Goal: Check status: Check status

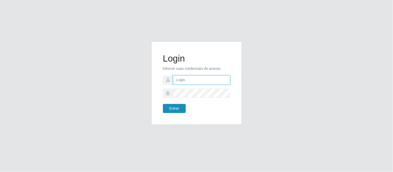
type input "deyvid@carnesecortes"
click at [177, 109] on button "Entrar" at bounding box center [174, 108] width 23 height 9
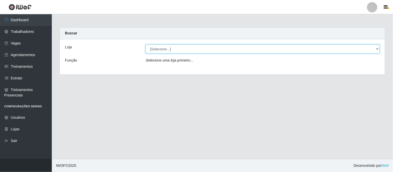
click at [378, 49] on select "[Selecione...] Carnes & Cortes" at bounding box center [263, 49] width 234 height 9
select select "433"
click at [146, 45] on select "[Selecione...] Carnes & Cortes" at bounding box center [263, 49] width 234 height 9
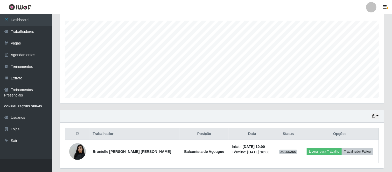
scroll to position [102, 0]
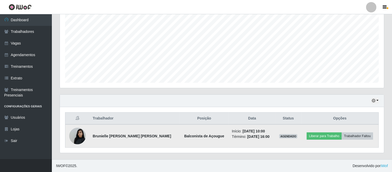
click at [82, 136] on img at bounding box center [77, 136] width 17 height 22
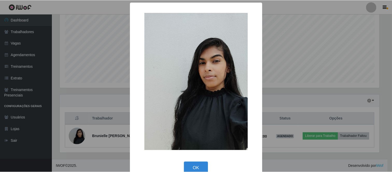
scroll to position [11, 0]
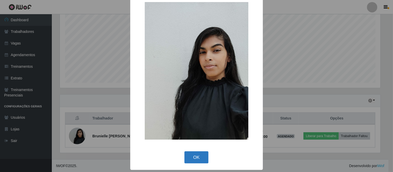
click at [189, 162] on button "OK" at bounding box center [196, 157] width 24 height 12
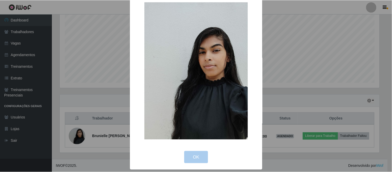
scroll to position [107, 324]
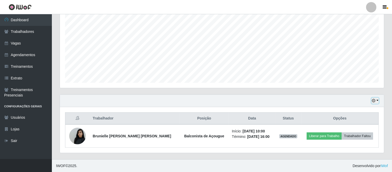
click at [377, 100] on button "button" at bounding box center [374, 101] width 7 height 6
click at [346, 80] on button "1 Semana" at bounding box center [357, 81] width 41 height 11
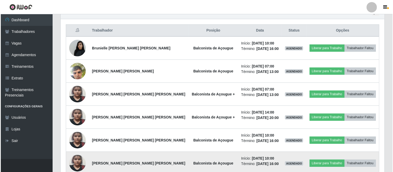
scroll to position [189, 0]
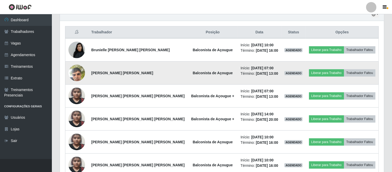
click at [77, 74] on img at bounding box center [76, 73] width 17 height 22
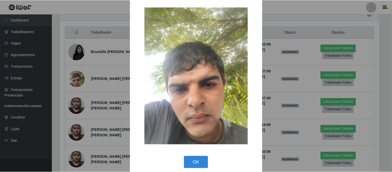
scroll to position [10, 0]
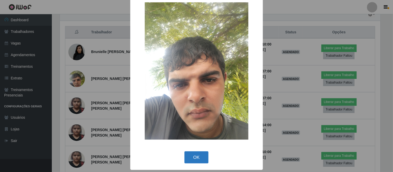
click at [201, 160] on button "OK" at bounding box center [196, 157] width 24 height 12
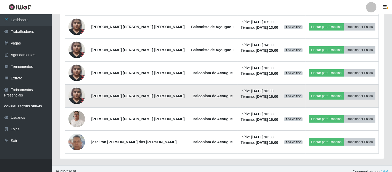
scroll to position [264, 0]
